Goal: Information Seeking & Learning: Check status

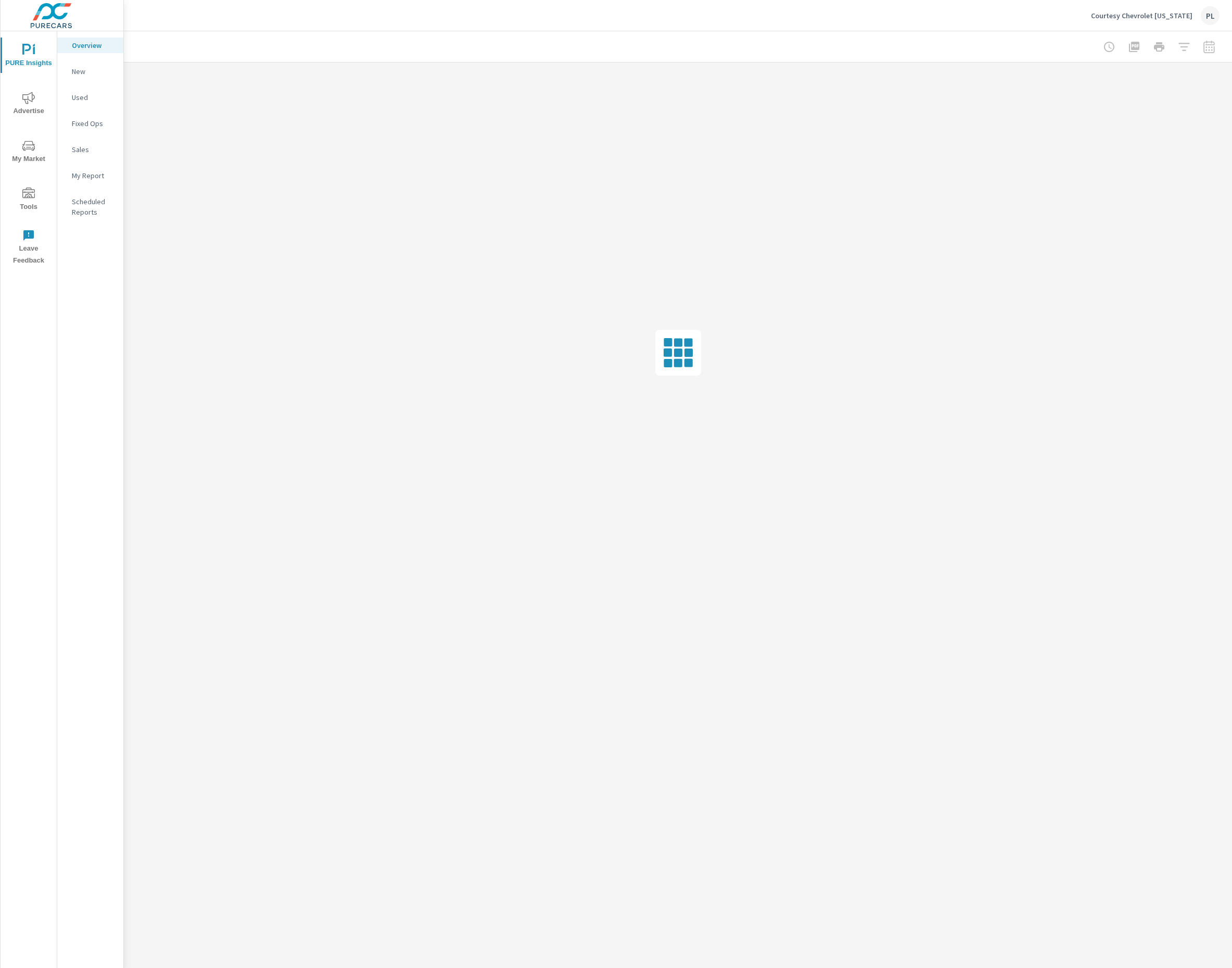
click at [81, 101] on p "Used" at bounding box center [94, 97] width 43 height 11
click at [1025, 37] on div at bounding box center [678, 46] width 1083 height 31
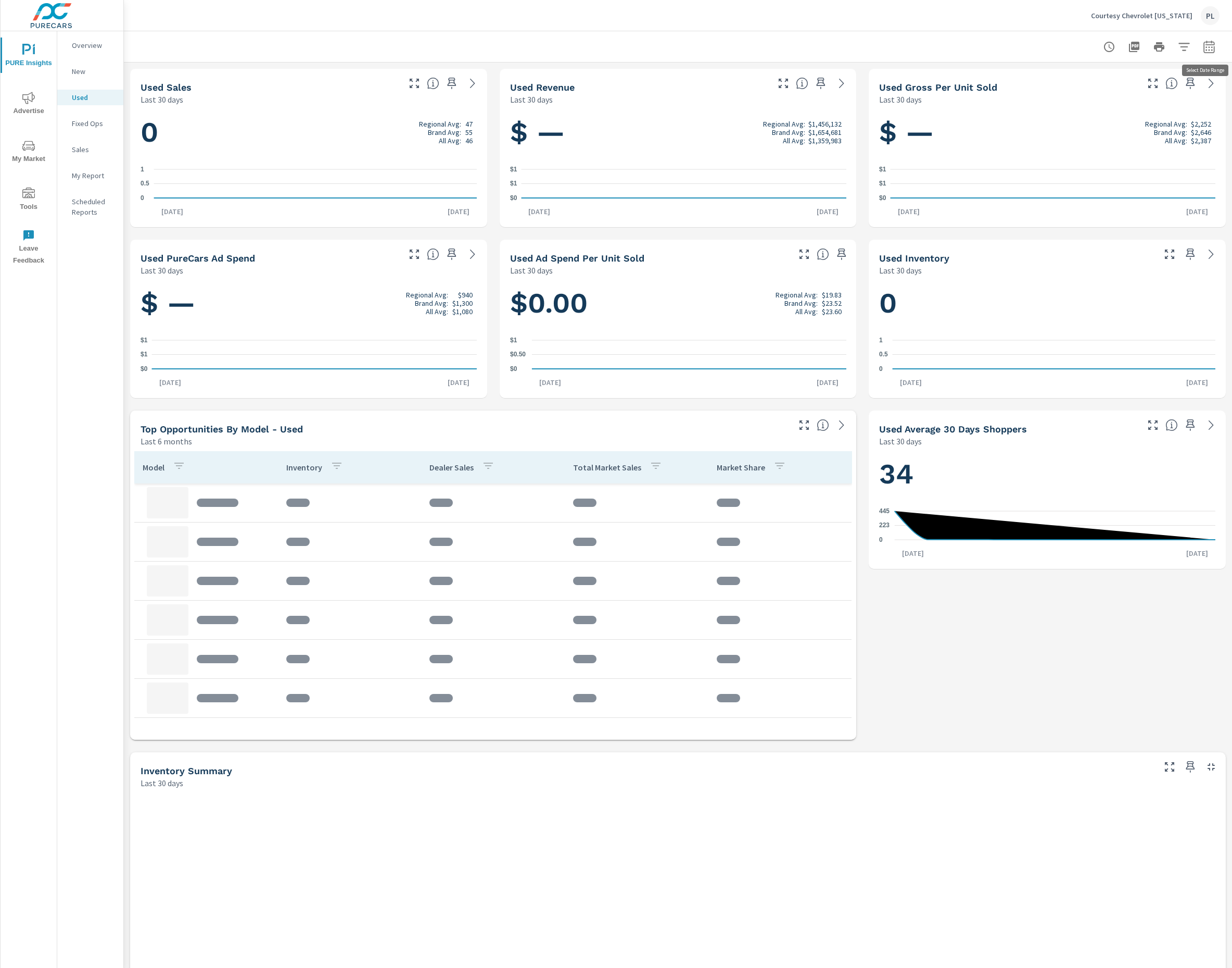
click at [1212, 48] on icon "button" at bounding box center [1209, 46] width 13 height 13
select select "custom"
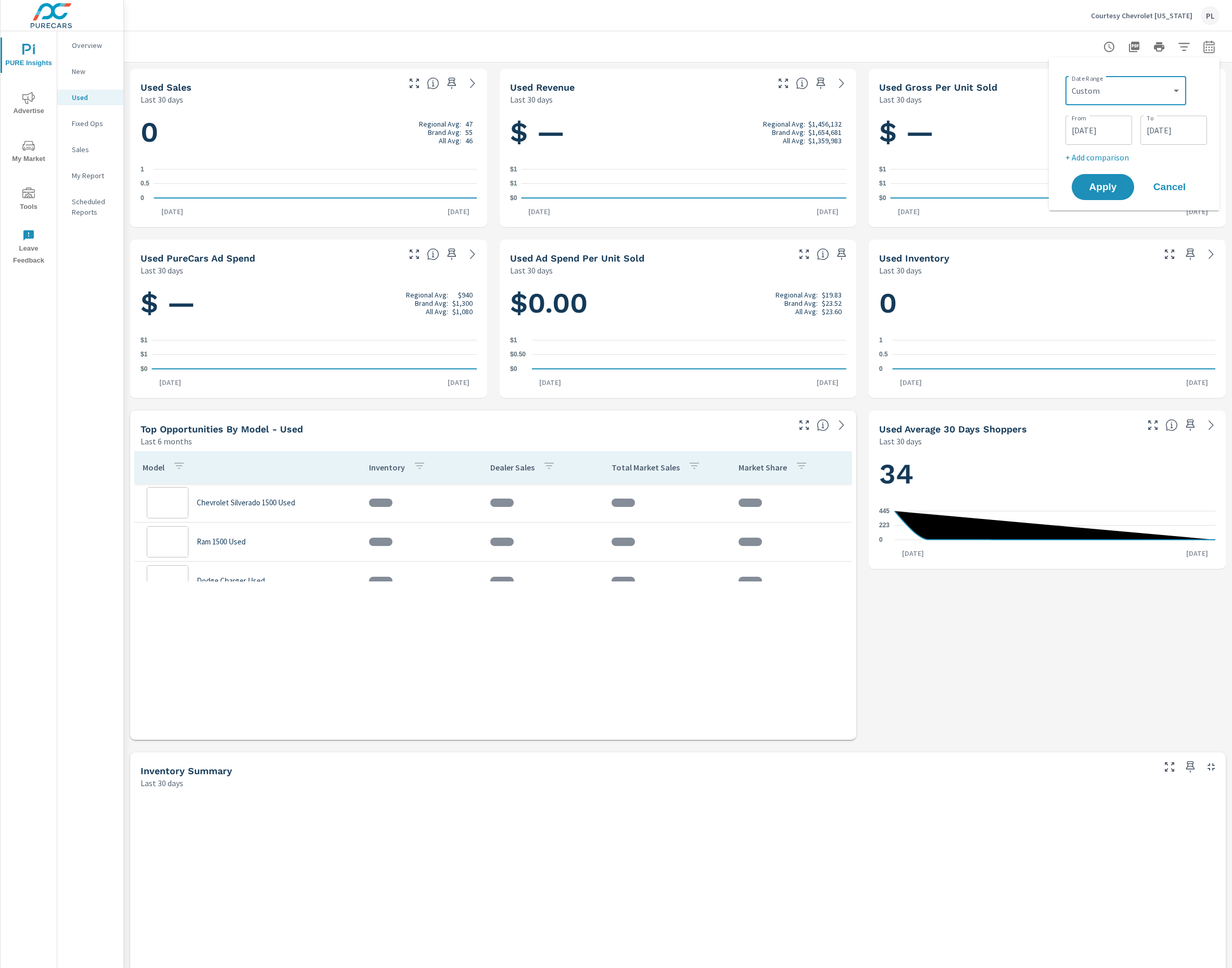
click at [1100, 136] on input "[DATE]" at bounding box center [1099, 129] width 58 height 21
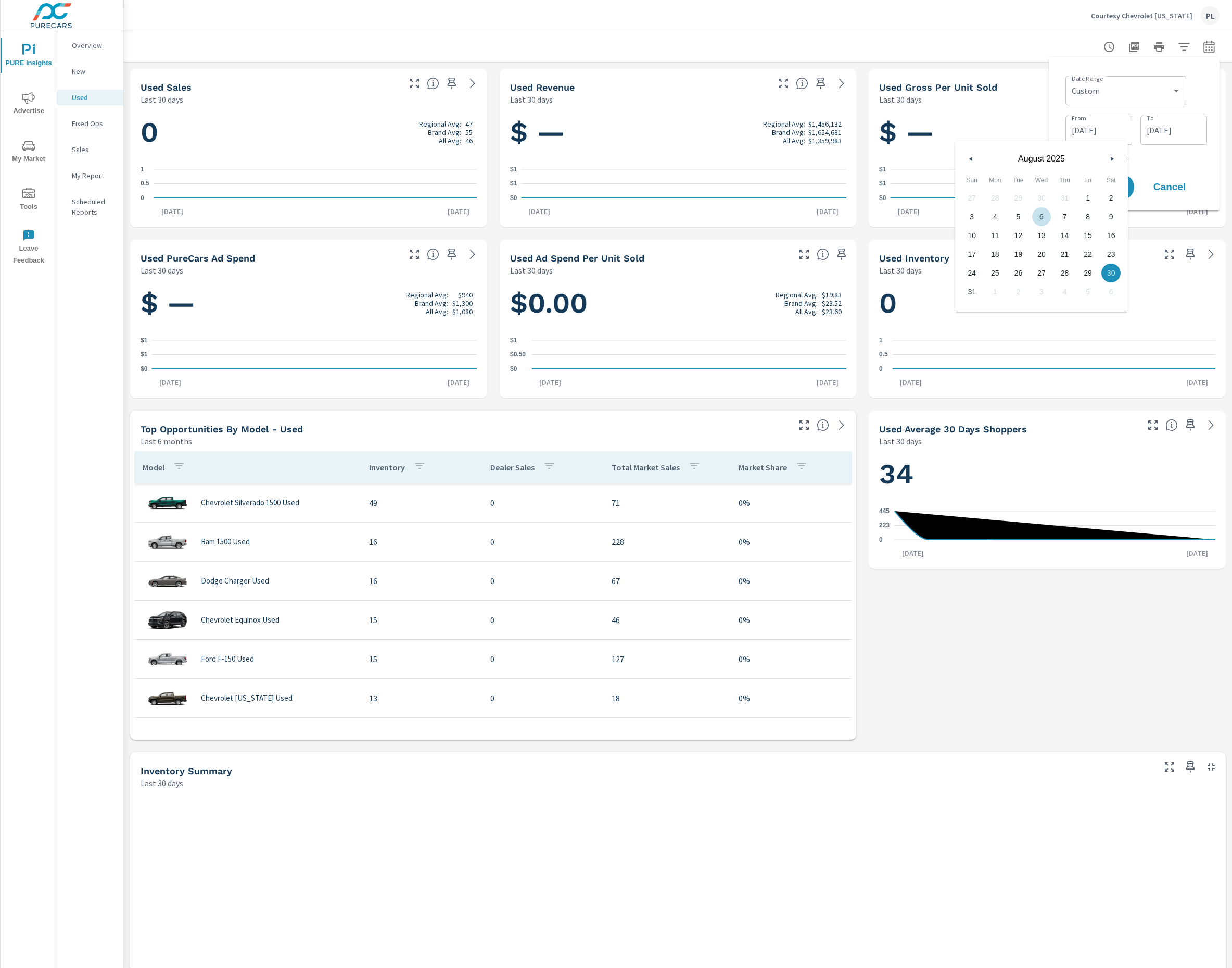
click at [967, 162] on button "button" at bounding box center [972, 159] width 13 height 13
click at [1016, 198] on span "1" at bounding box center [1019, 198] width 24 height 14
type input "[DATE]"
click at [1166, 135] on input "[DATE]" at bounding box center [1174, 129] width 58 height 21
click at [1039, 157] on div "[DATE]" at bounding box center [1116, 157] width 173 height 32
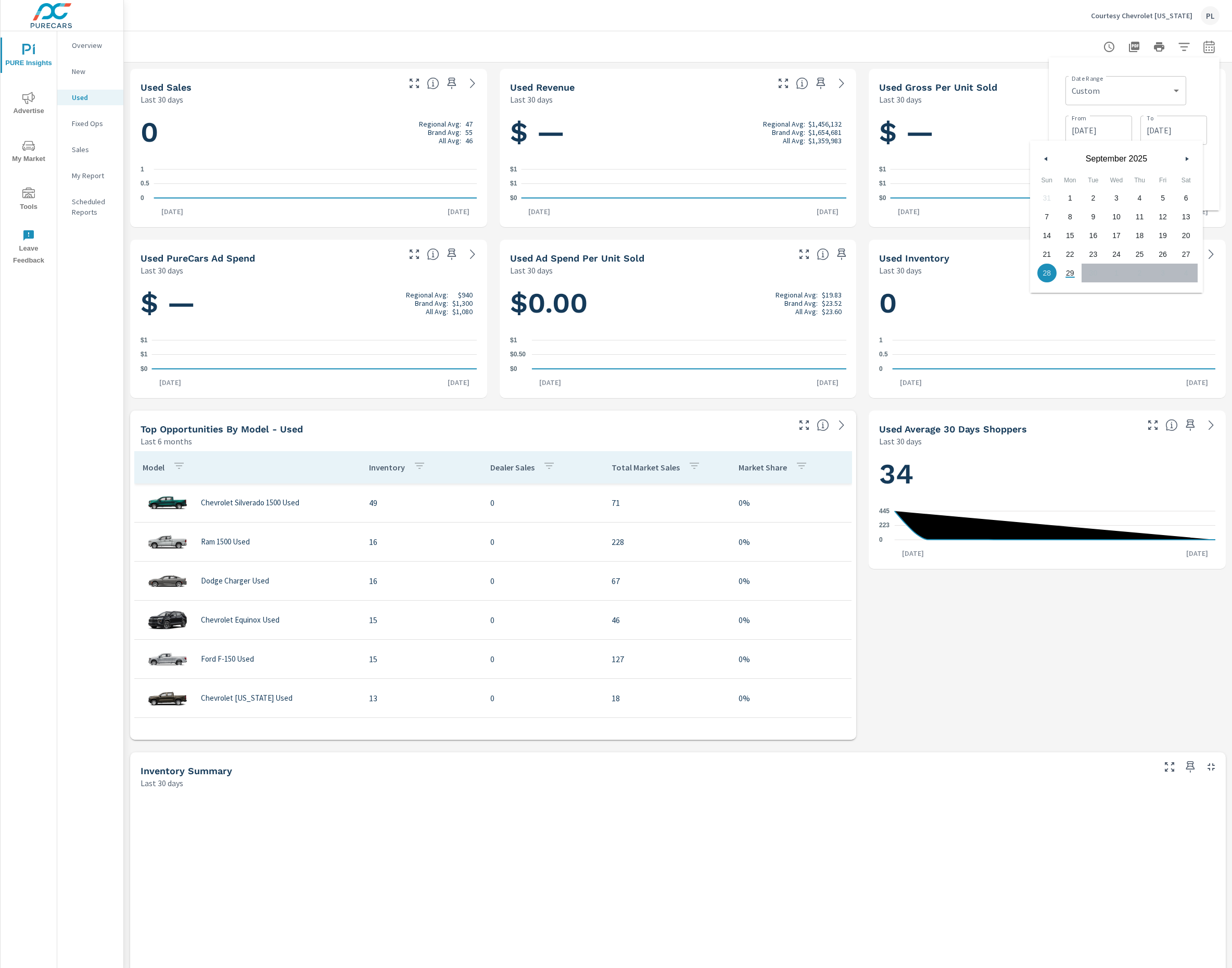
click at [1039, 157] on div "[DATE]" at bounding box center [1116, 157] width 173 height 32
click at [1041, 158] on button "button" at bounding box center [1047, 159] width 13 height 13
click at [1135, 277] on span "31" at bounding box center [1140, 273] width 24 height 14
type input "[DATE]"
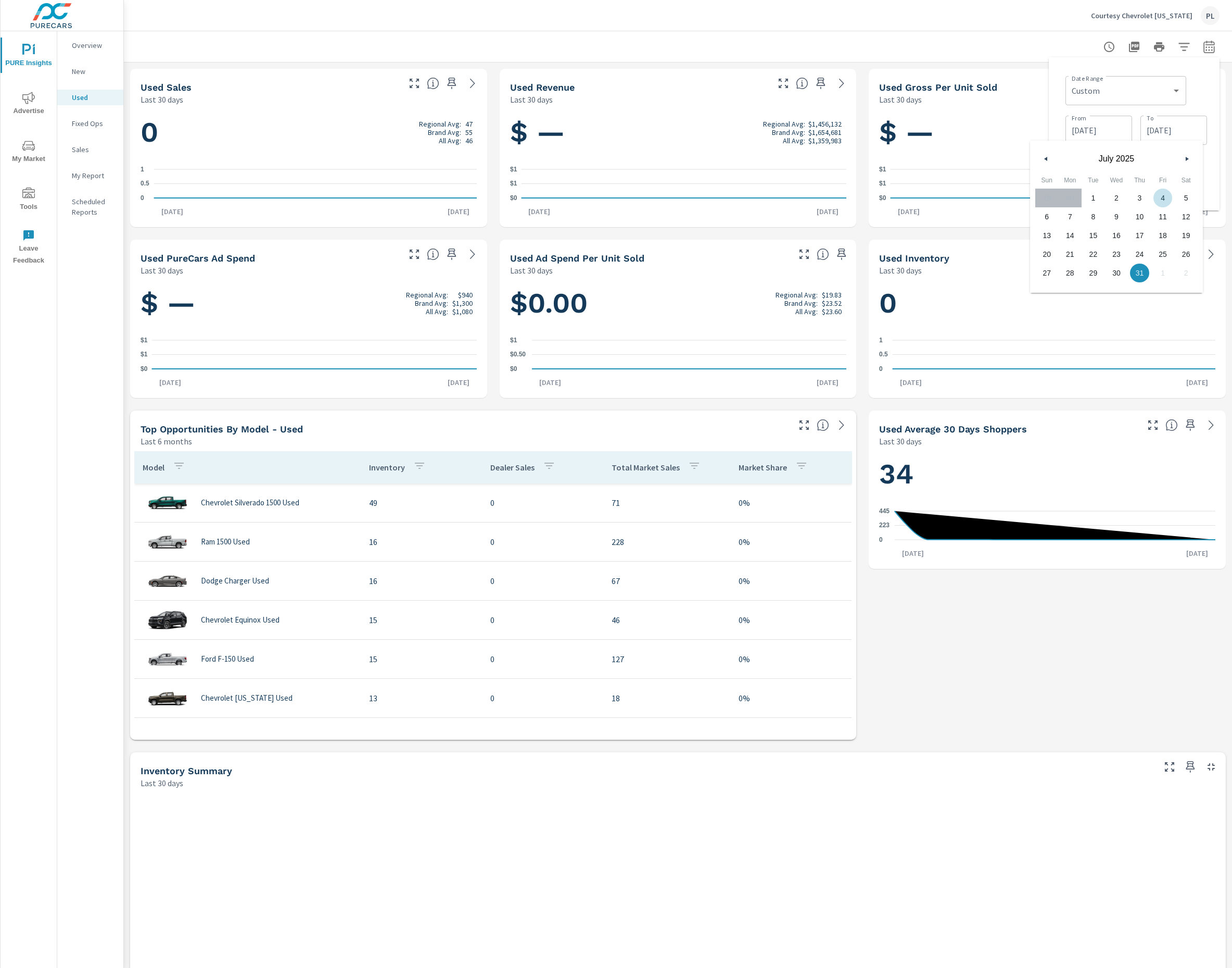
click at [1200, 99] on div "Date Range Custom [DATE] Last week Last 7 days Last 14 days Last 30 days Last 4…" at bounding box center [1136, 90] width 142 height 36
click at [1117, 186] on span "Apply" at bounding box center [1103, 187] width 42 height 10
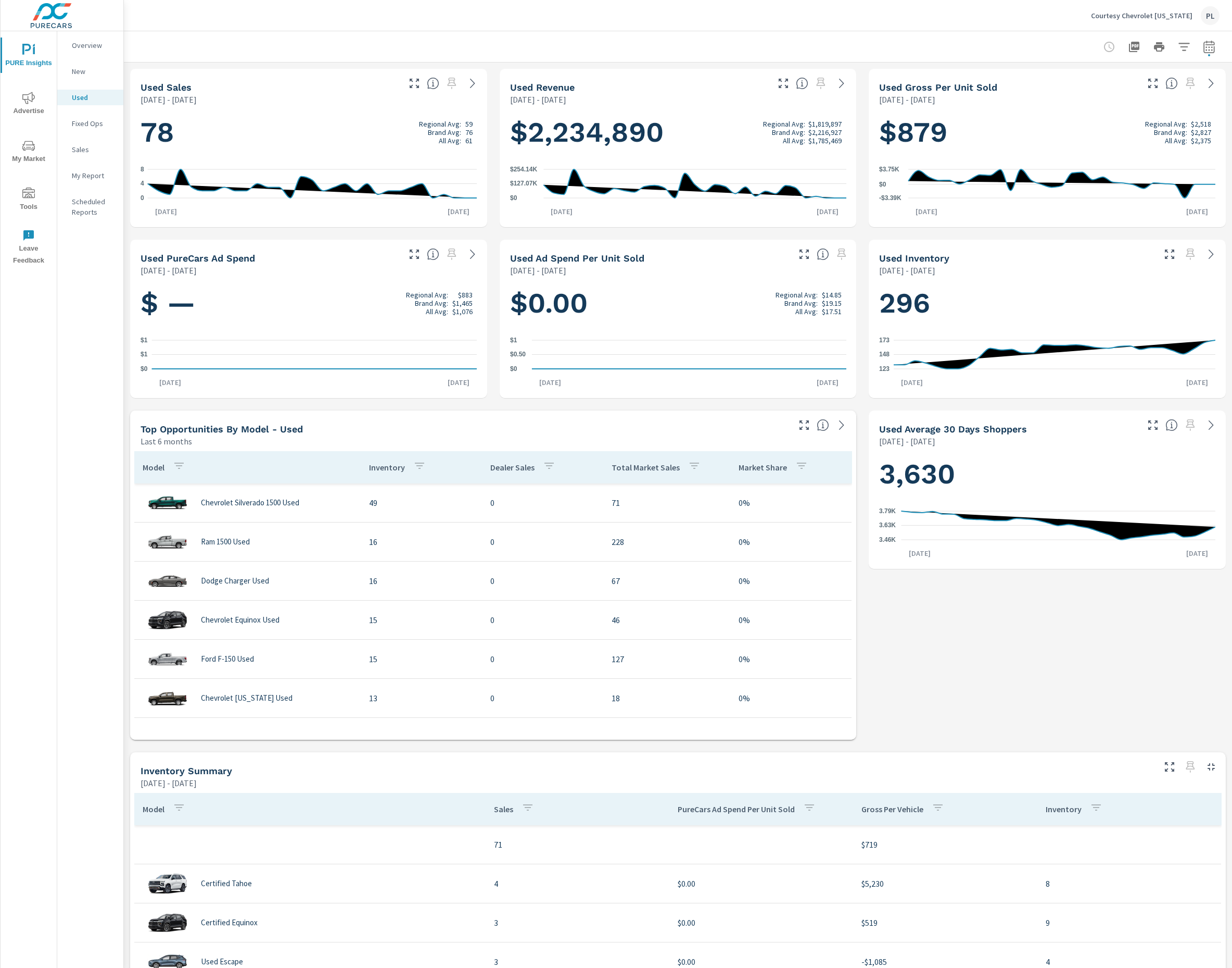
click at [91, 71] on p "New" at bounding box center [94, 71] width 43 height 11
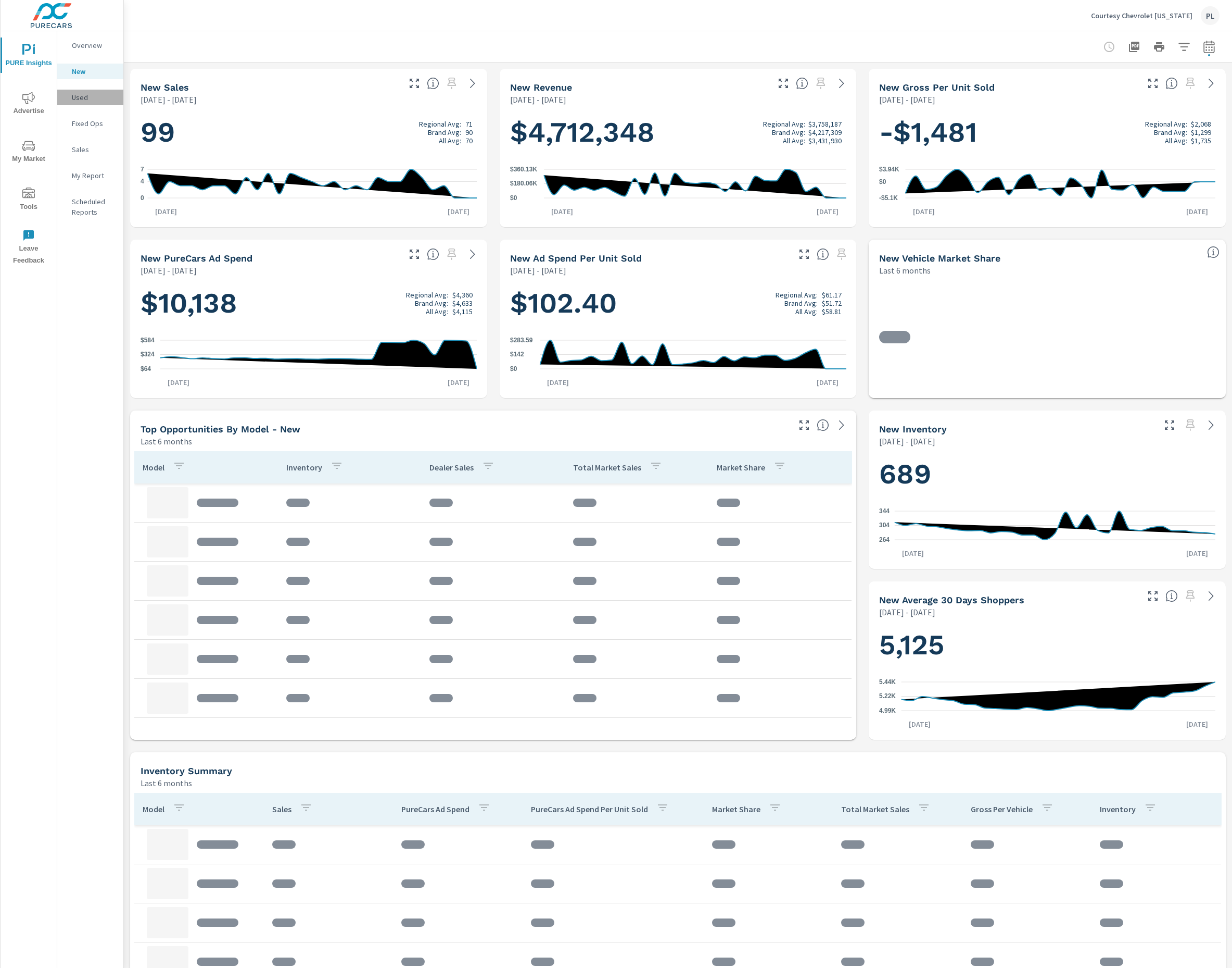
click at [85, 97] on p "Used" at bounding box center [94, 97] width 43 height 11
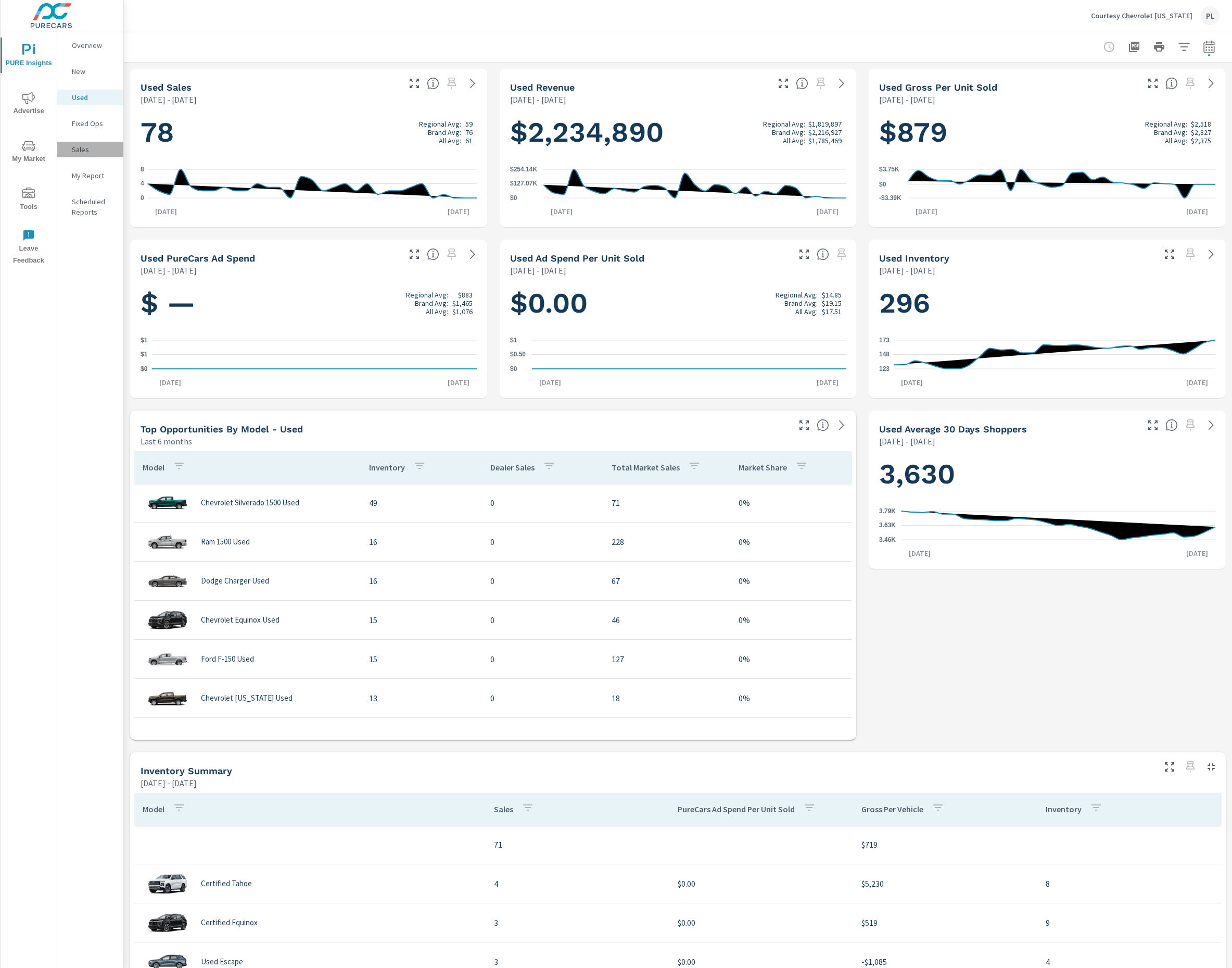
click at [89, 152] on p "Sales" at bounding box center [94, 149] width 43 height 11
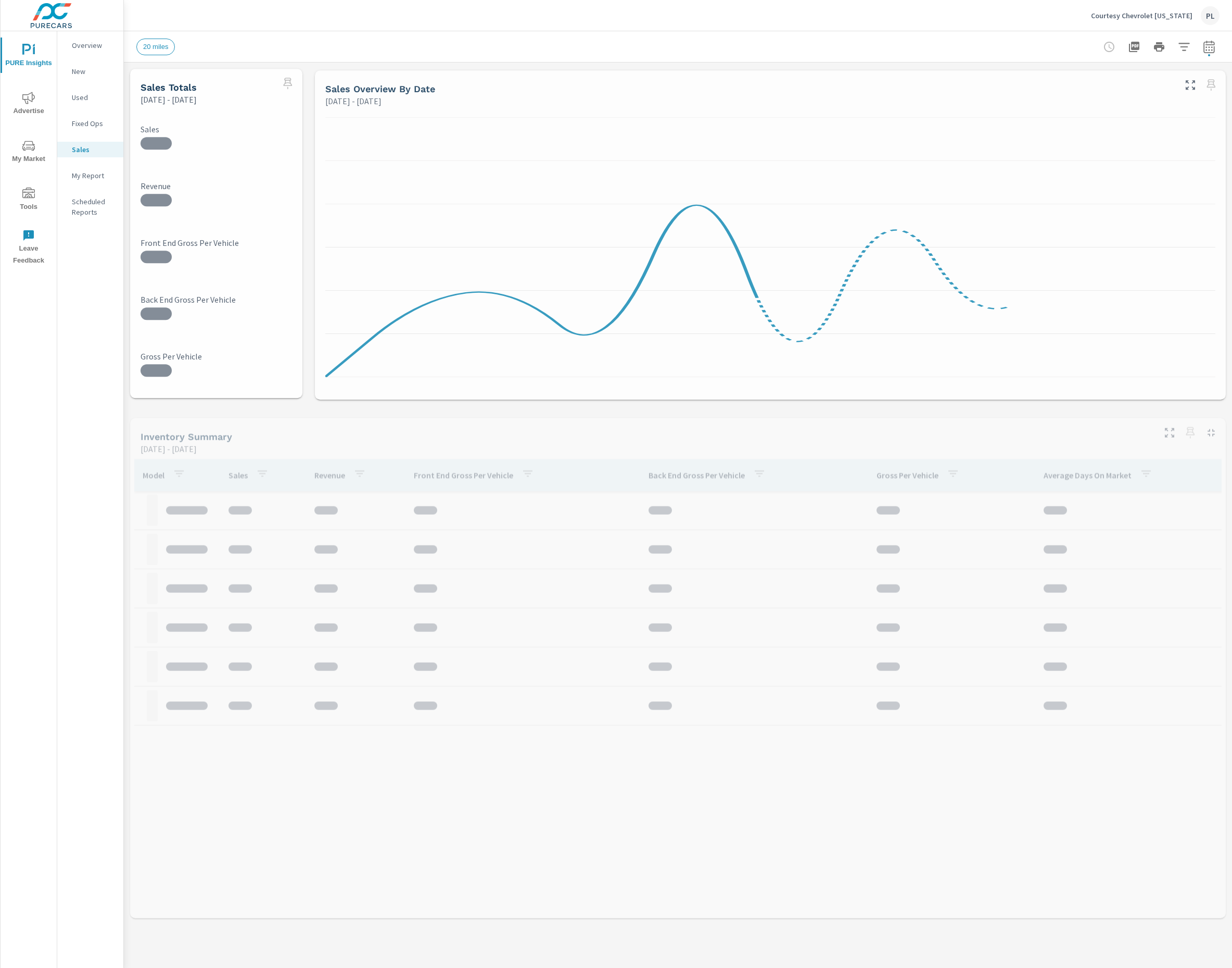
click at [93, 69] on p "New" at bounding box center [94, 71] width 43 height 11
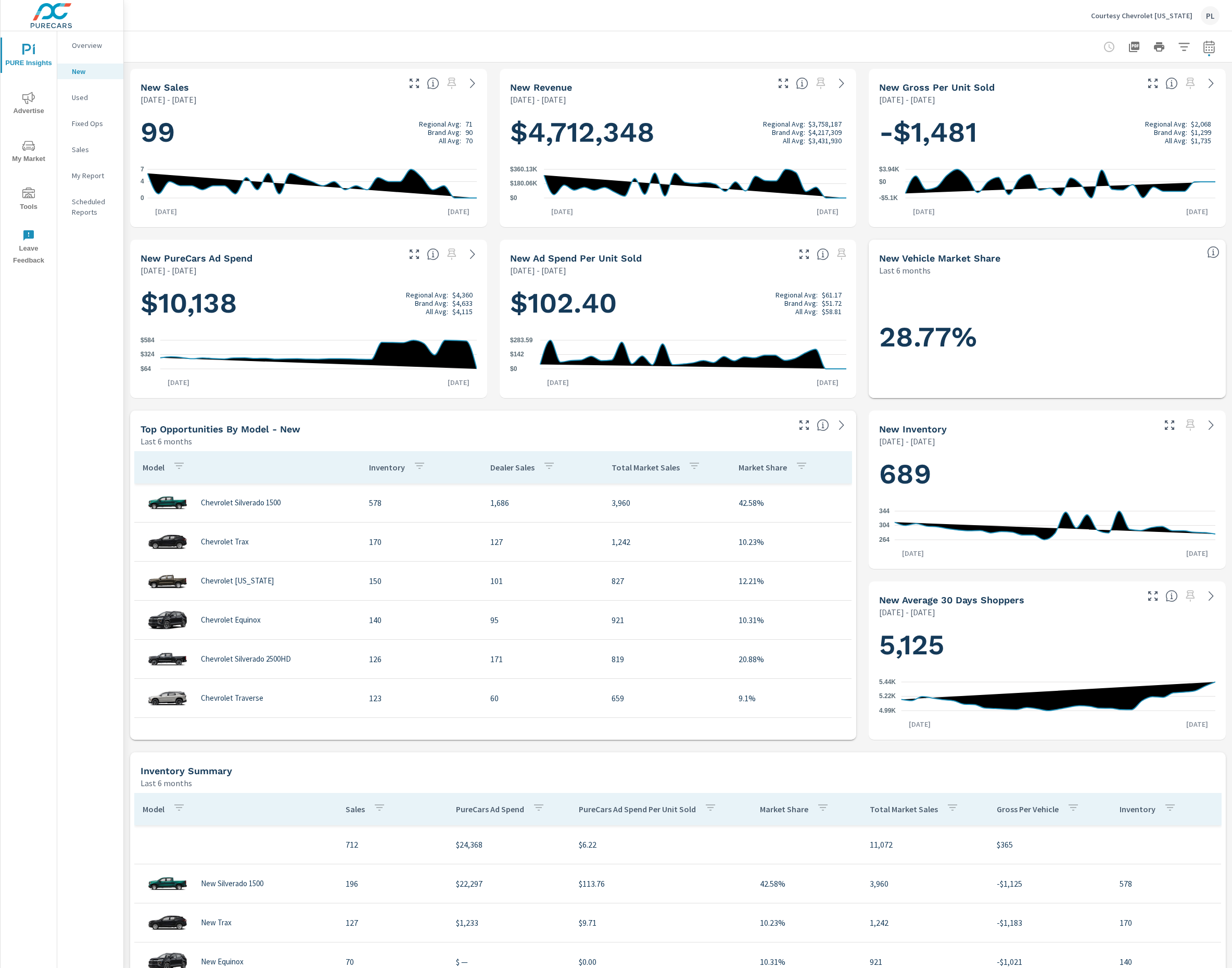
click at [81, 102] on p "Used" at bounding box center [94, 97] width 43 height 11
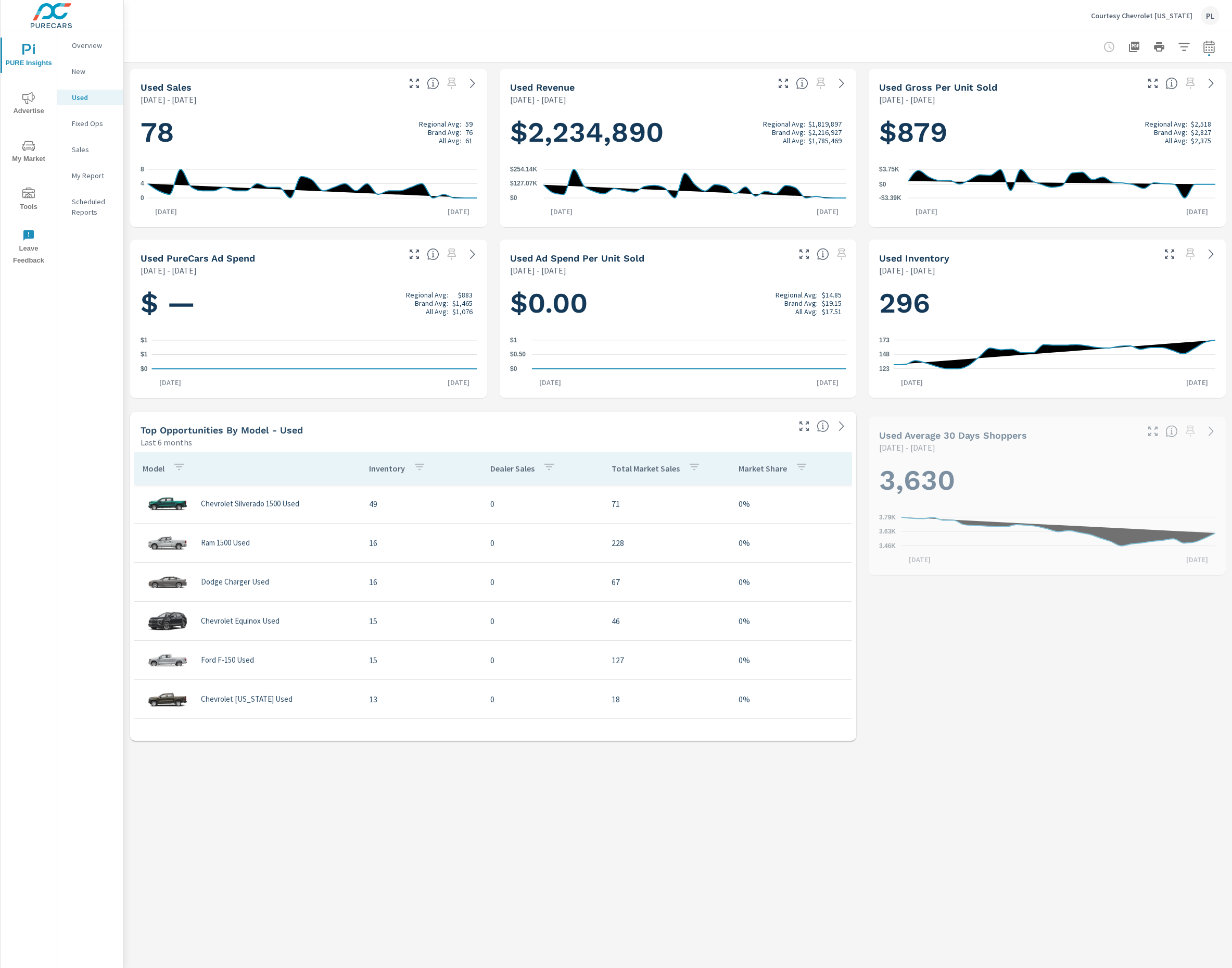
click at [1141, 17] on p "Courtesy Chevrolet [US_STATE]" at bounding box center [1141, 16] width 102 height 10
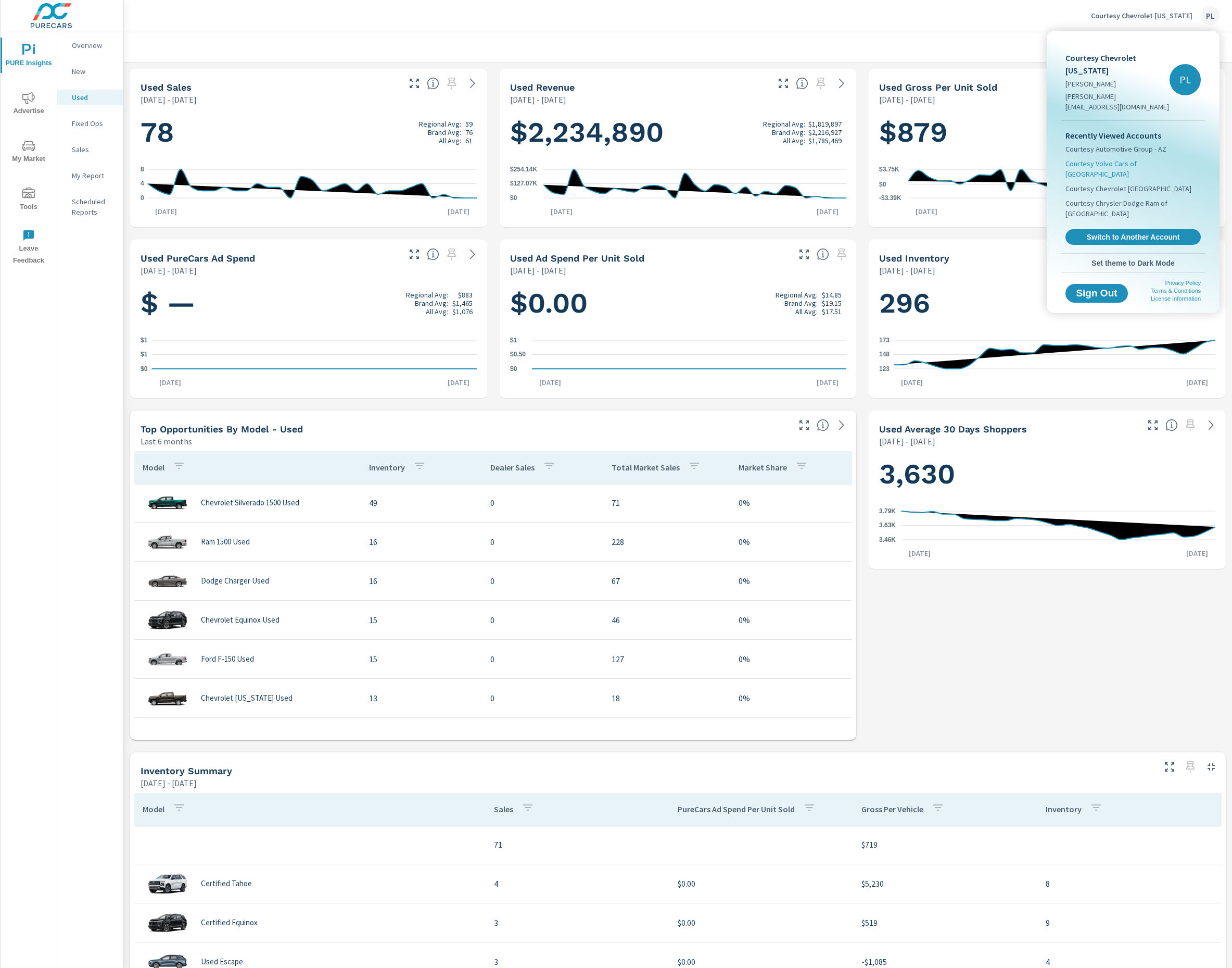
click at [1128, 158] on span "Courtesy Volvo Cars of [GEOGRAPHIC_DATA]" at bounding box center [1132, 168] width 135 height 21
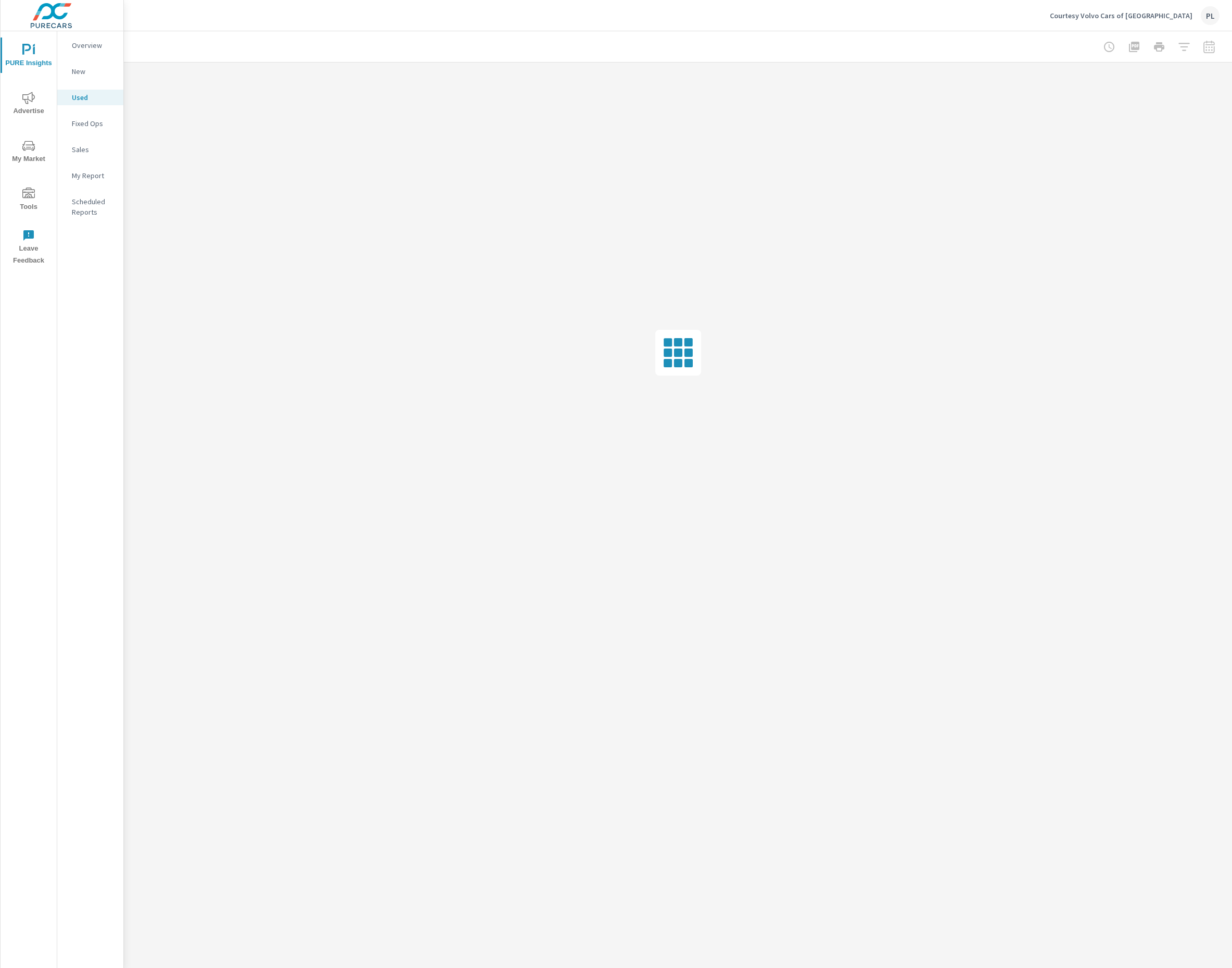
click at [1161, 13] on p "Courtesy Volvo Cars of [GEOGRAPHIC_DATA]" at bounding box center [1122, 16] width 143 height 10
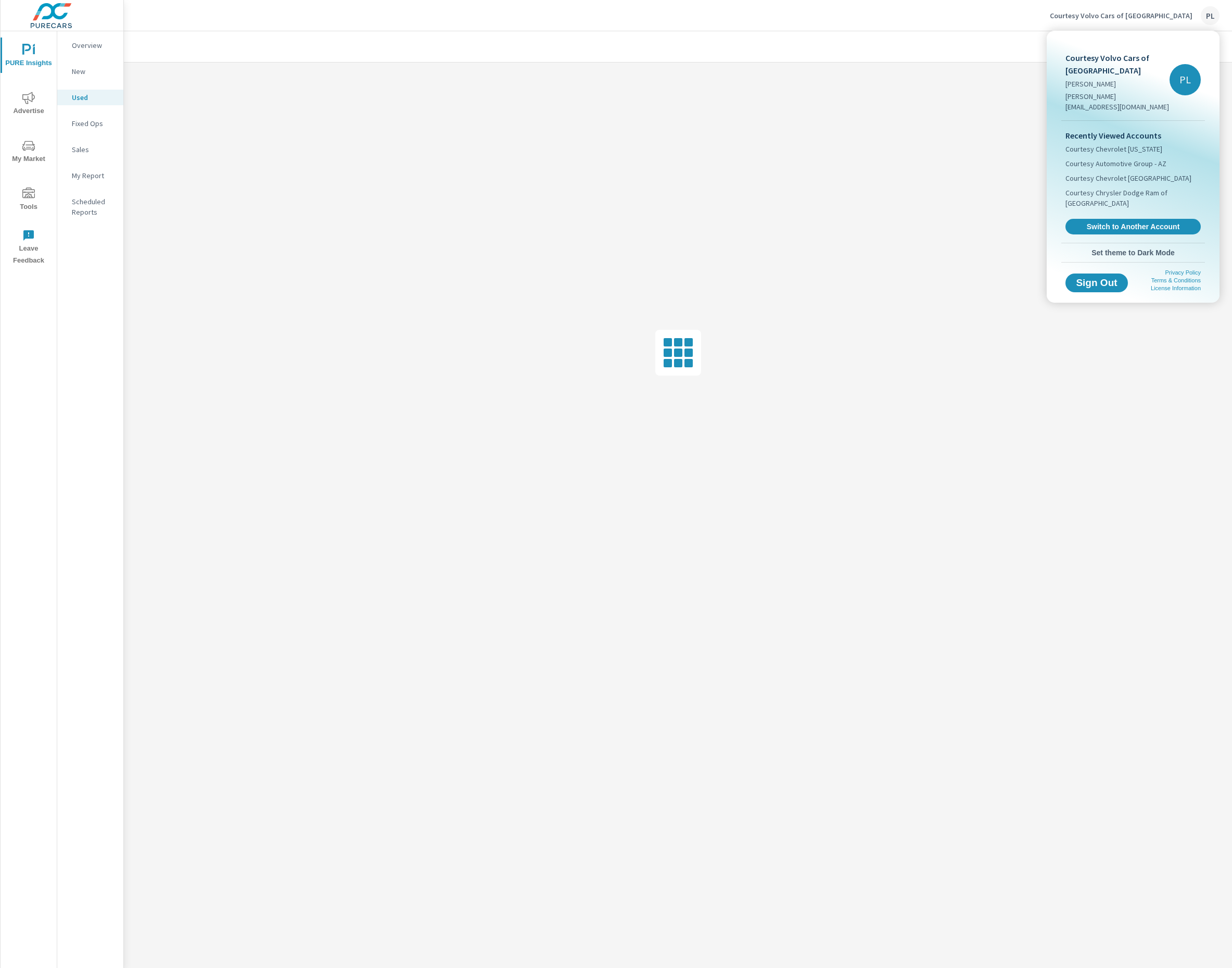
click at [1161, 13] on div at bounding box center [616, 484] width 1232 height 968
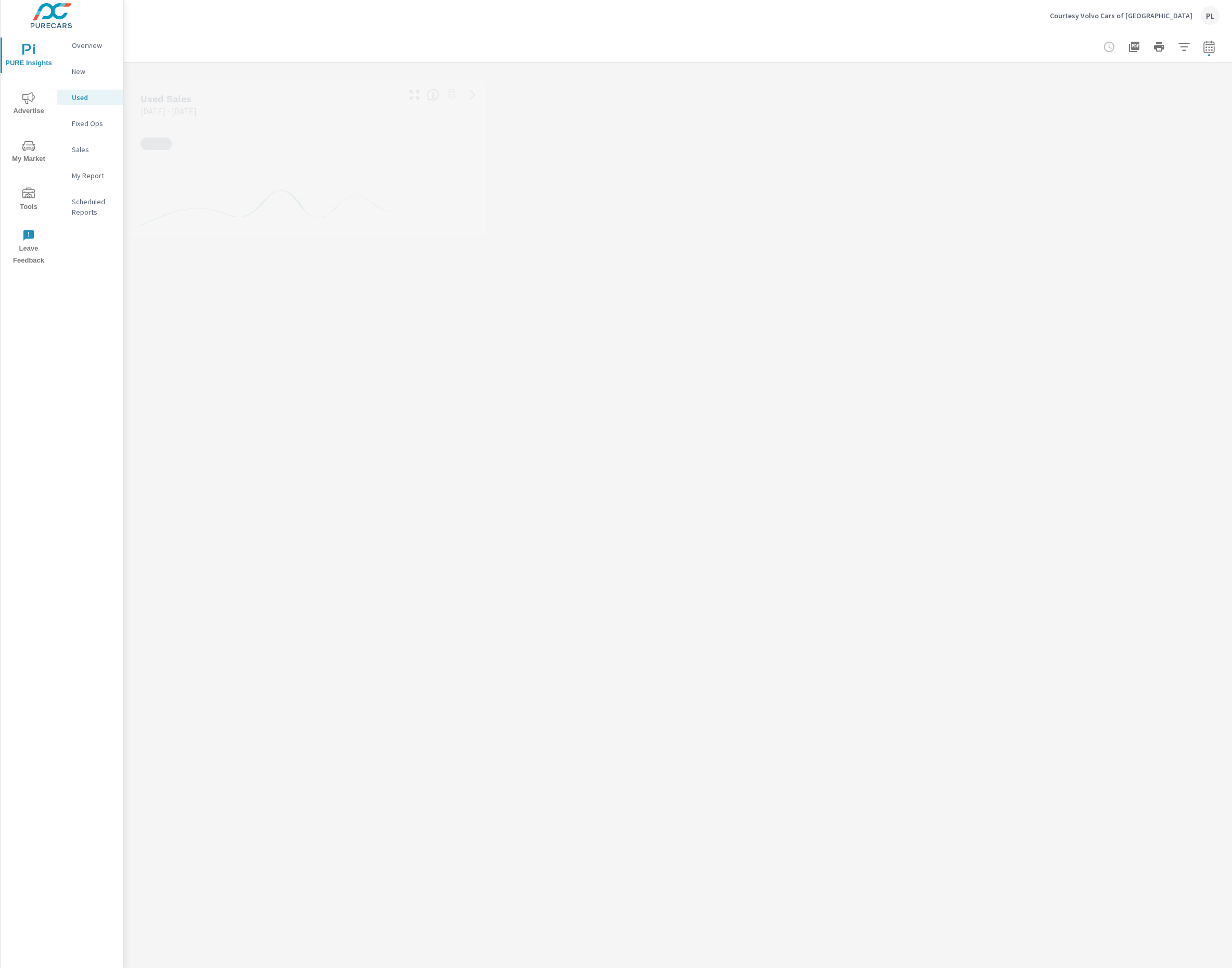
click at [1206, 43] on icon "button" at bounding box center [1209, 46] width 13 height 13
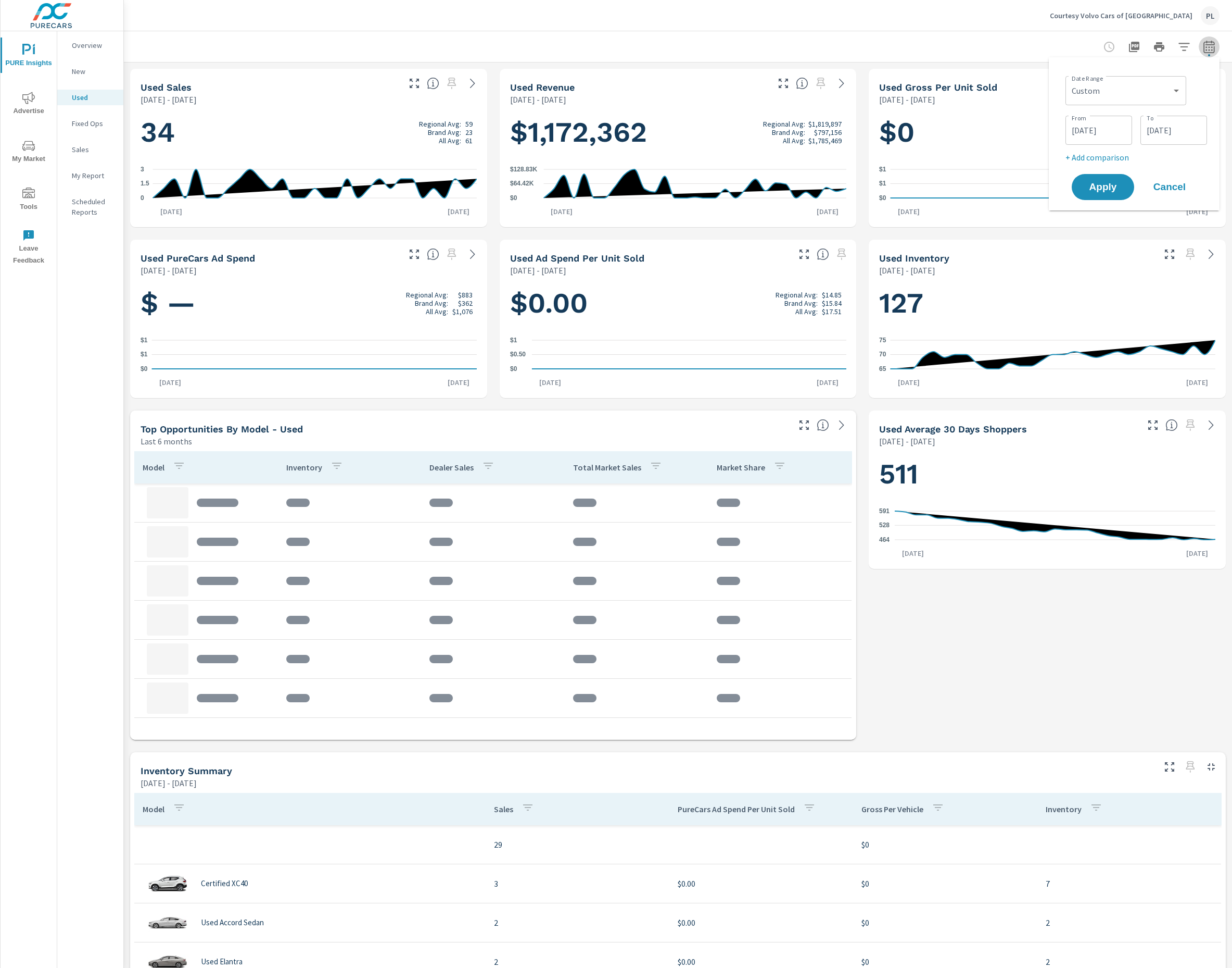
click at [1206, 43] on icon "button" at bounding box center [1209, 46] width 13 height 13
click at [76, 68] on p "New" at bounding box center [94, 71] width 43 height 11
